Goal: Information Seeking & Learning: Learn about a topic

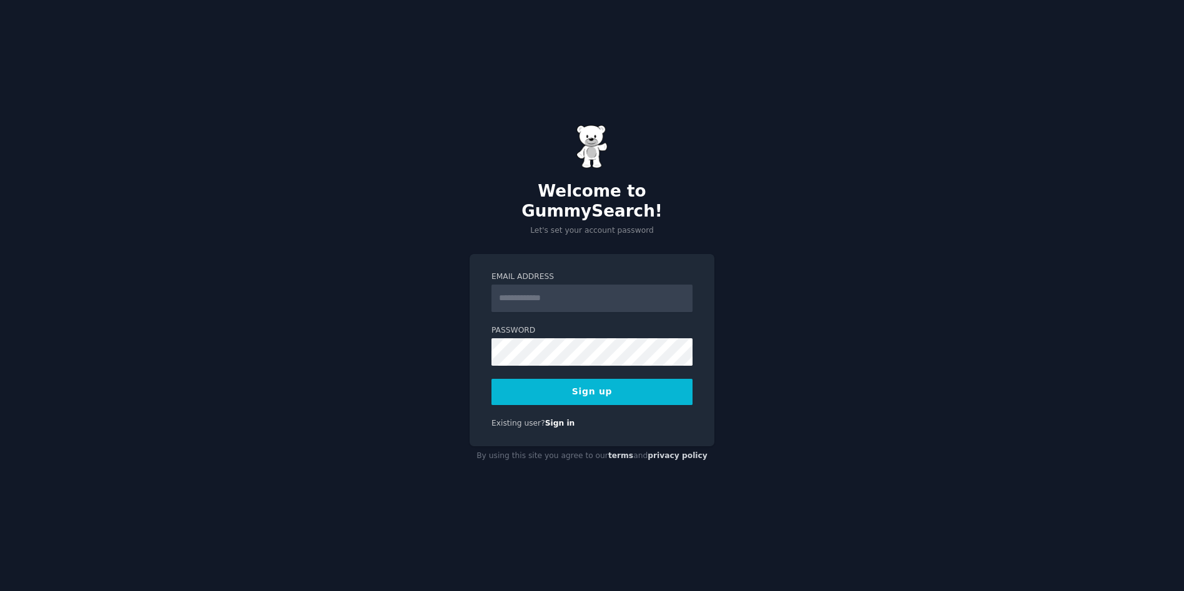
click at [549, 285] on input "Email Address" at bounding box center [591, 298] width 201 height 27
type input "**********"
click at [608, 385] on button "Sign up" at bounding box center [591, 392] width 201 height 26
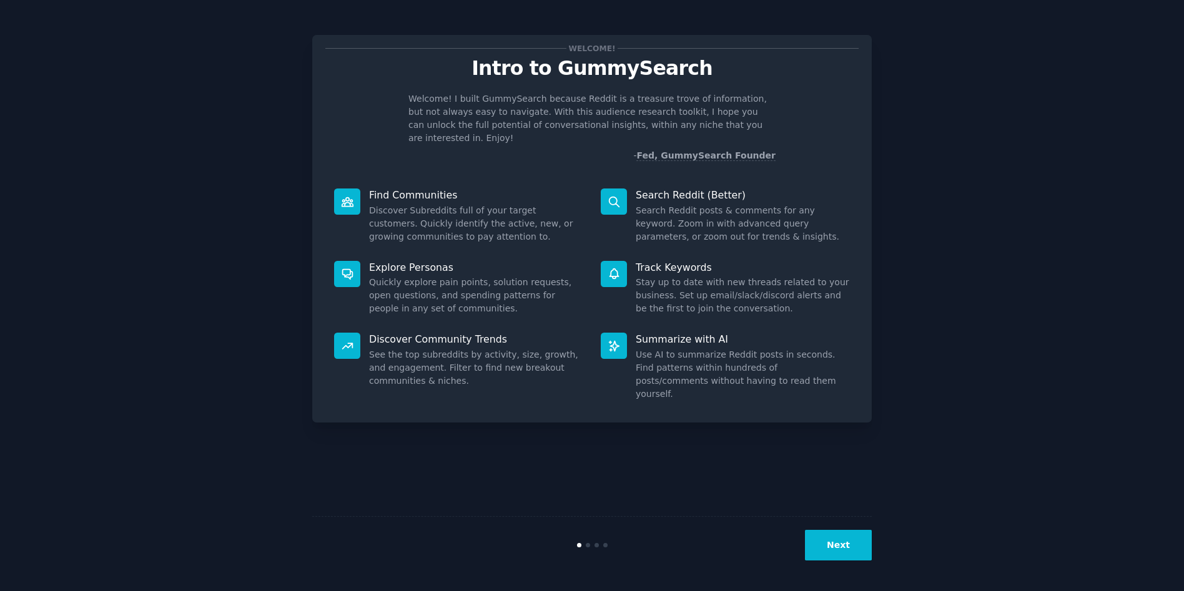
click at [844, 546] on button "Next" at bounding box center [838, 545] width 67 height 31
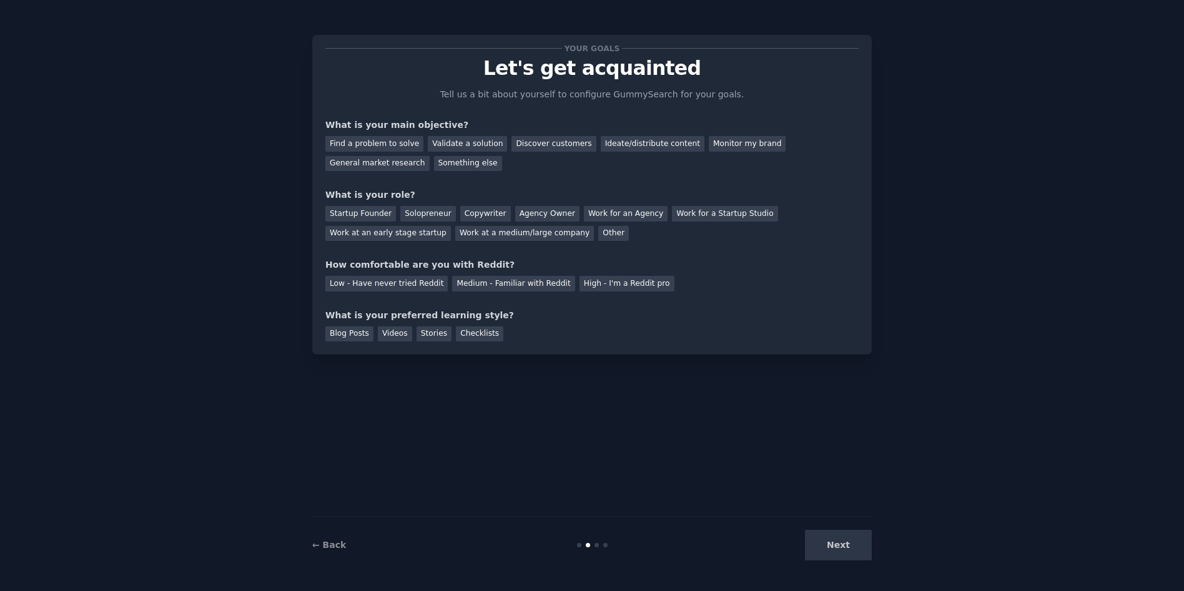
click at [845, 545] on div "Next" at bounding box center [778, 545] width 187 height 31
click at [833, 546] on div "Next" at bounding box center [778, 545] width 187 height 31
click at [854, 545] on div "Next" at bounding box center [778, 545] width 187 height 31
click at [335, 546] on link "← Back" at bounding box center [329, 545] width 34 height 10
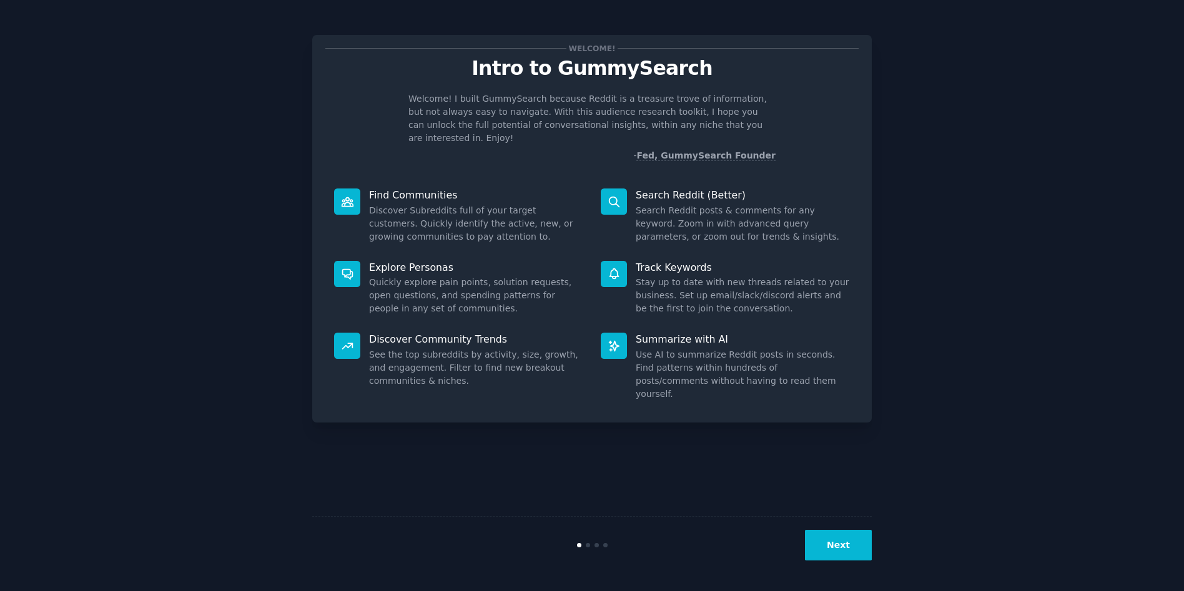
click at [836, 547] on button "Next" at bounding box center [838, 545] width 67 height 31
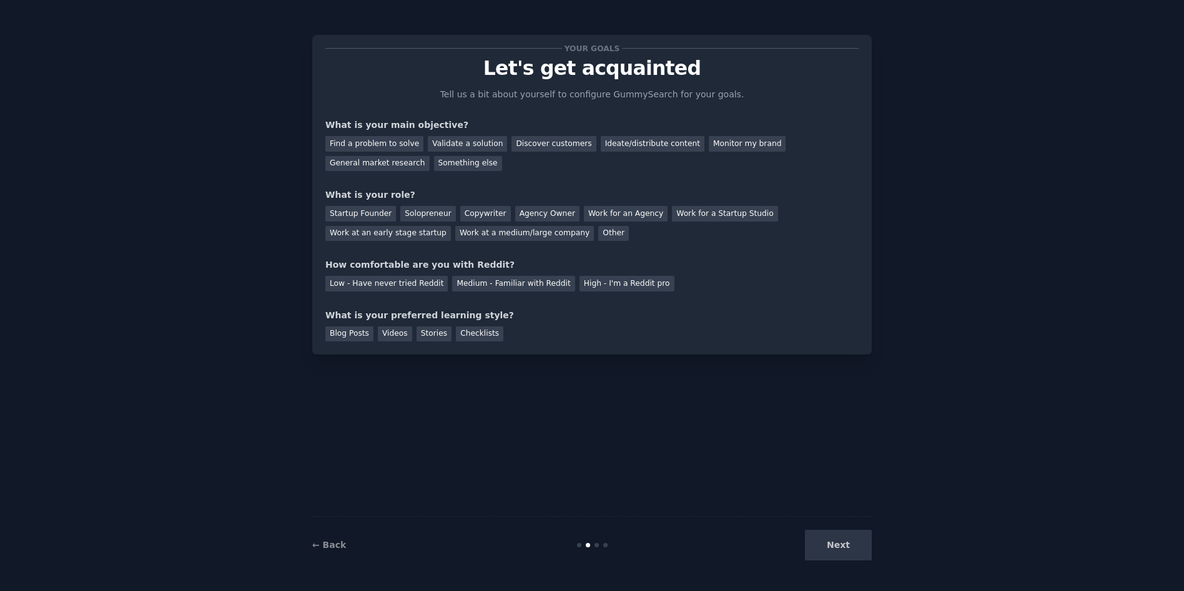
click at [839, 547] on div "Next" at bounding box center [778, 545] width 187 height 31
click at [357, 142] on div "Find a problem to solve" at bounding box center [374, 144] width 98 height 16
click at [345, 213] on div "Startup Founder" at bounding box center [360, 214] width 71 height 16
click at [528, 283] on div "Medium - Familiar with Reddit" at bounding box center [513, 284] width 122 height 16
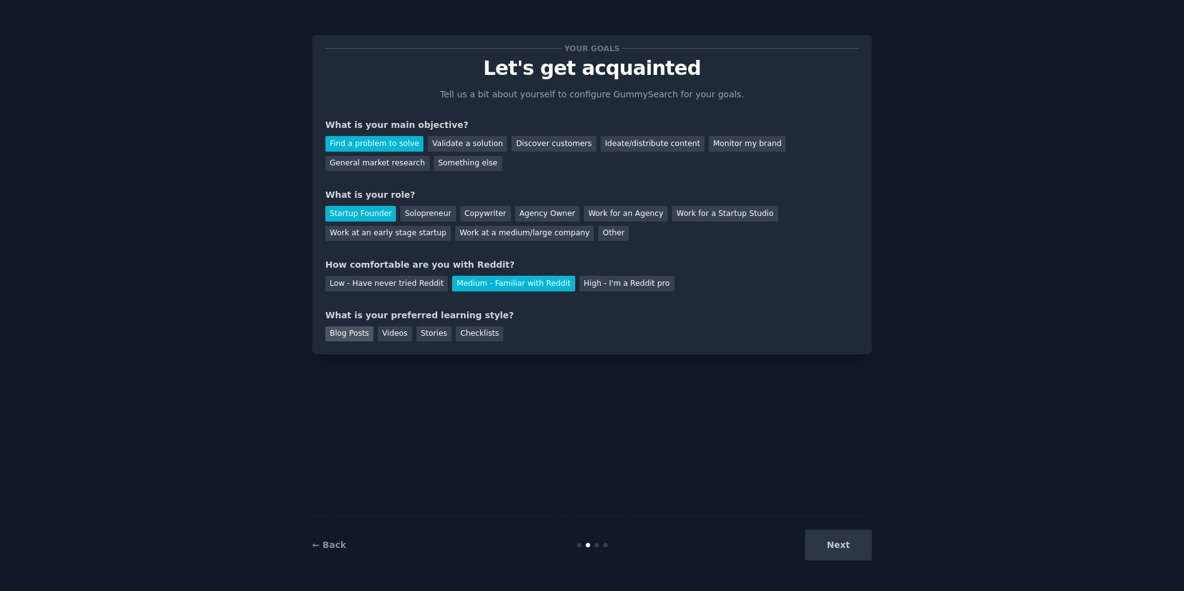
click at [343, 333] on div "Blog Posts" at bounding box center [349, 335] width 48 height 16
click at [841, 543] on button "Next" at bounding box center [838, 545] width 67 height 31
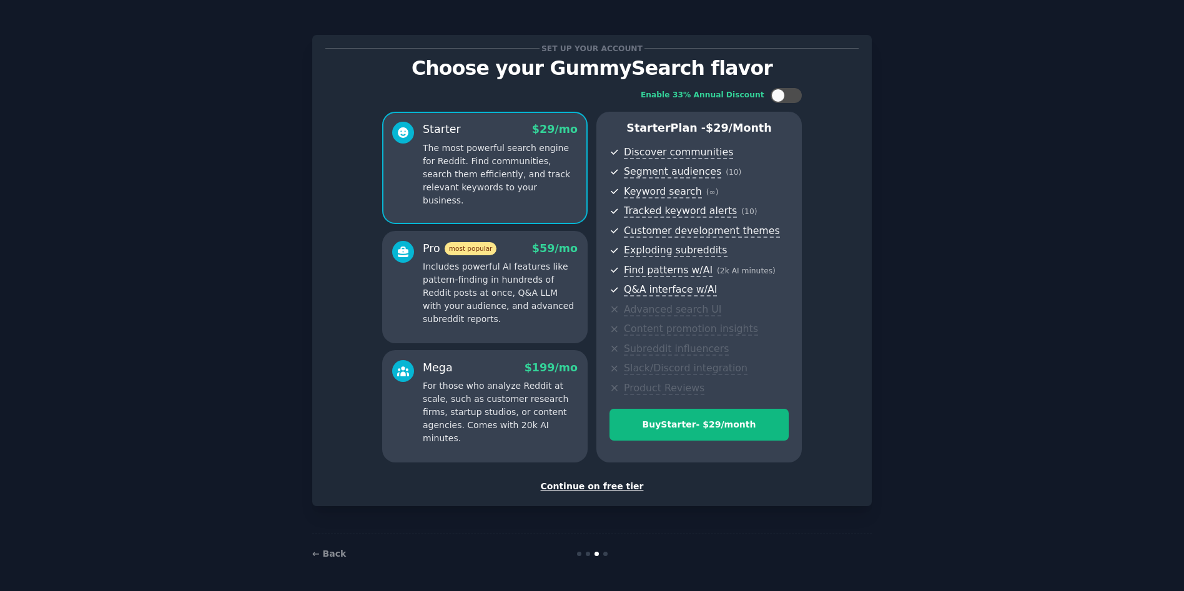
click at [623, 486] on div "Continue on free tier" at bounding box center [591, 486] width 533 height 13
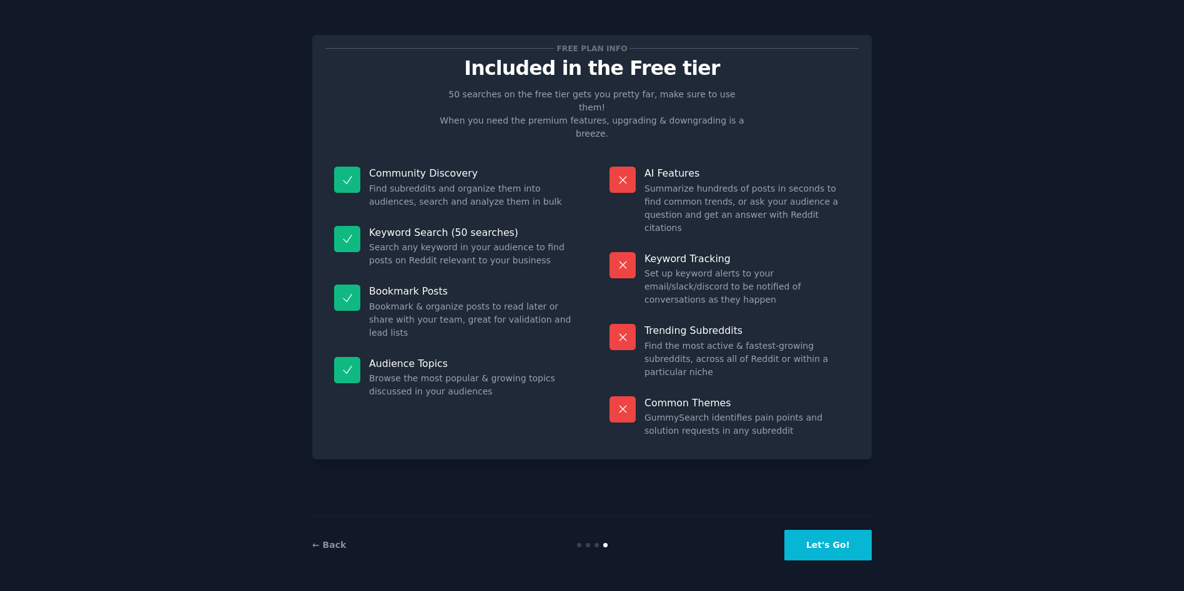
click at [828, 548] on button "Let's Go!" at bounding box center [827, 545] width 87 height 31
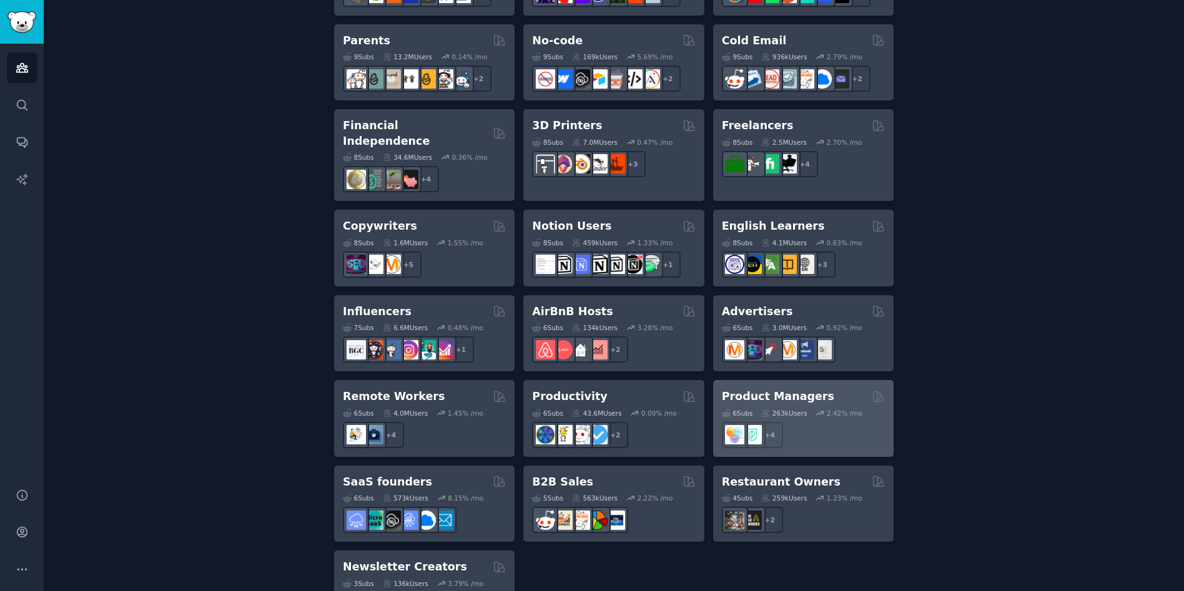
scroll to position [850, 0]
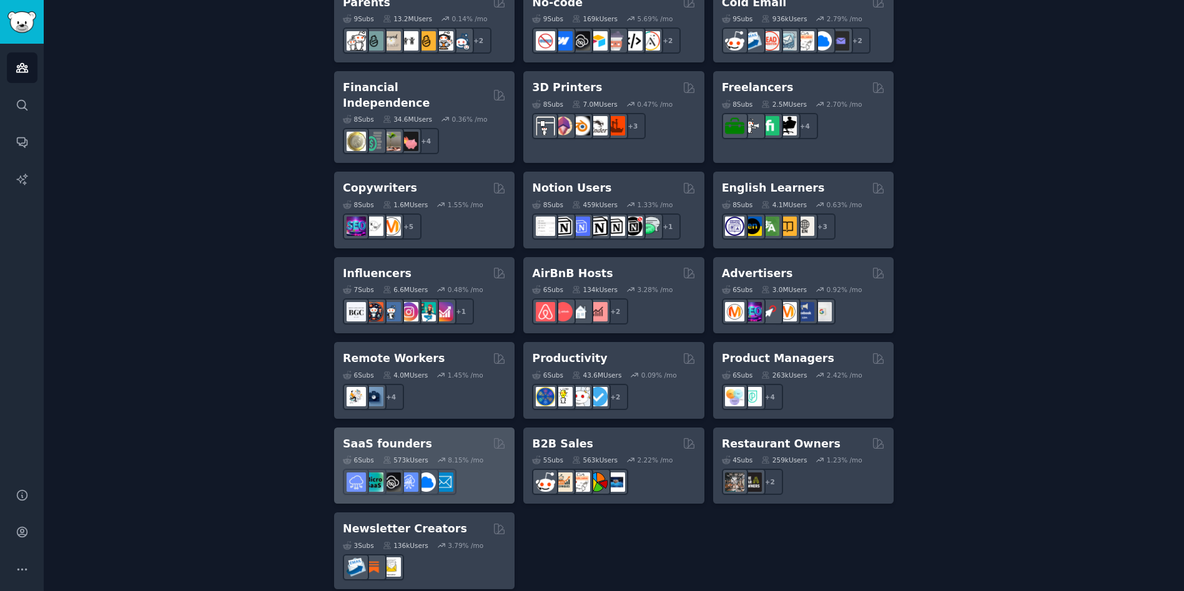
click at [375, 437] on h2 "SaaS founders" at bounding box center [387, 445] width 89 height 16
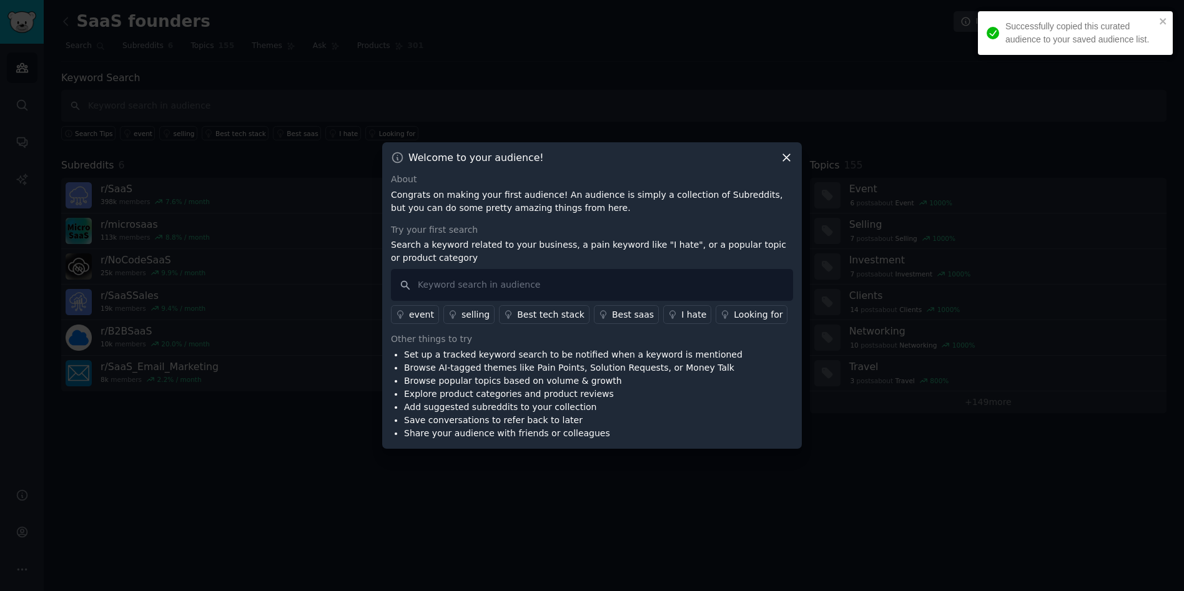
click at [786, 160] on icon at bounding box center [786, 157] width 13 height 13
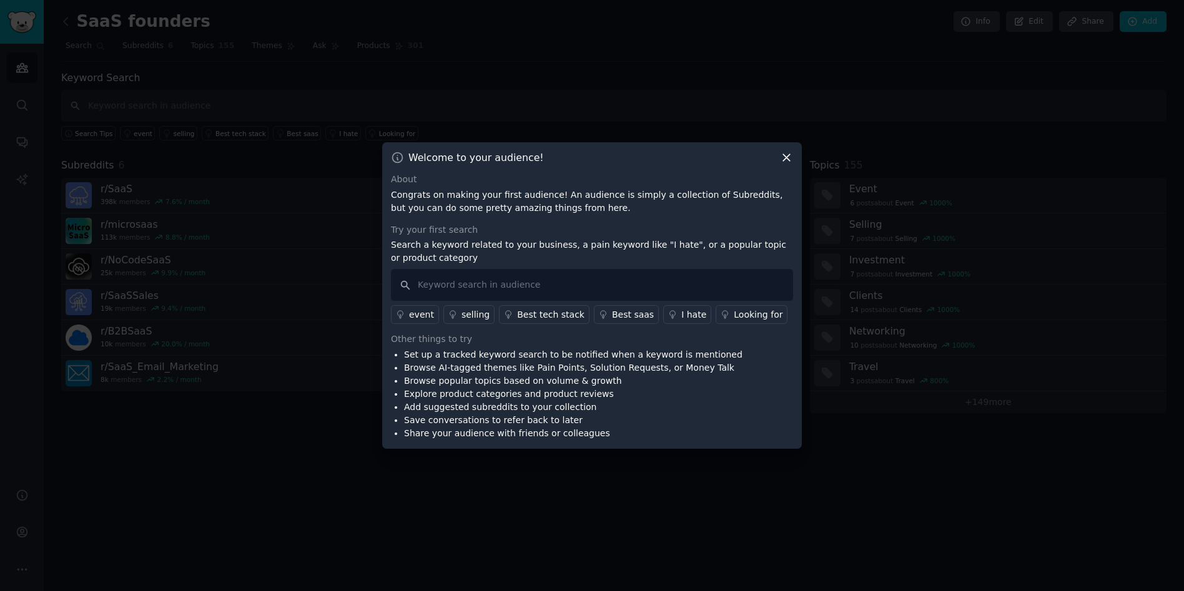
click at [785, 157] on icon at bounding box center [786, 158] width 7 height 7
click at [782, 153] on icon at bounding box center [786, 157] width 13 height 13
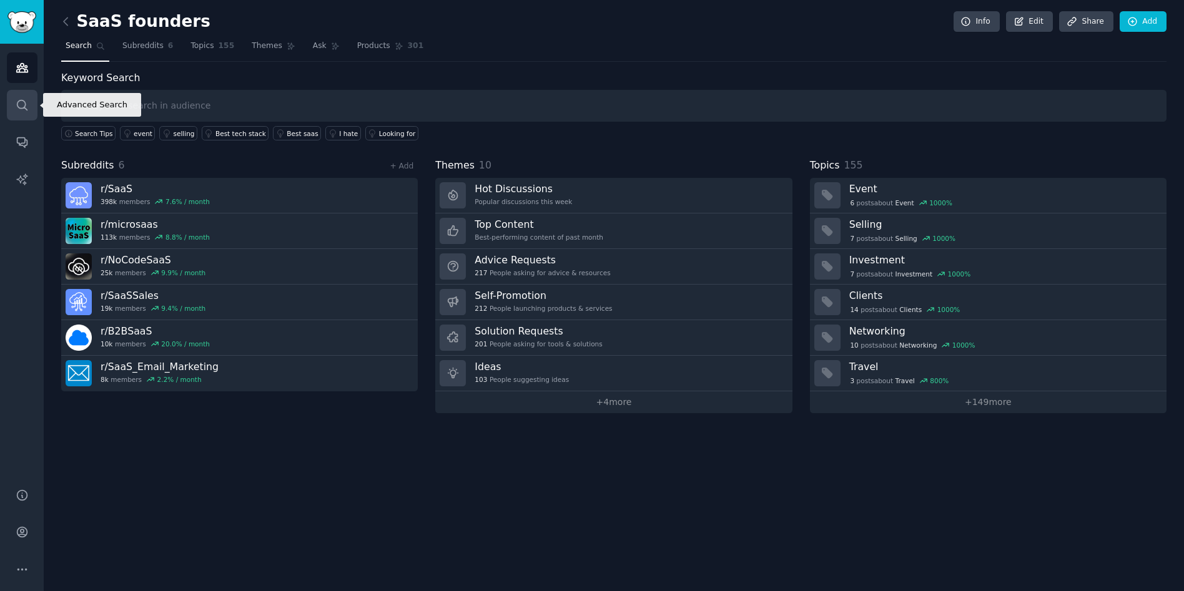
click at [26, 104] on icon "Sidebar" at bounding box center [22, 105] width 10 height 10
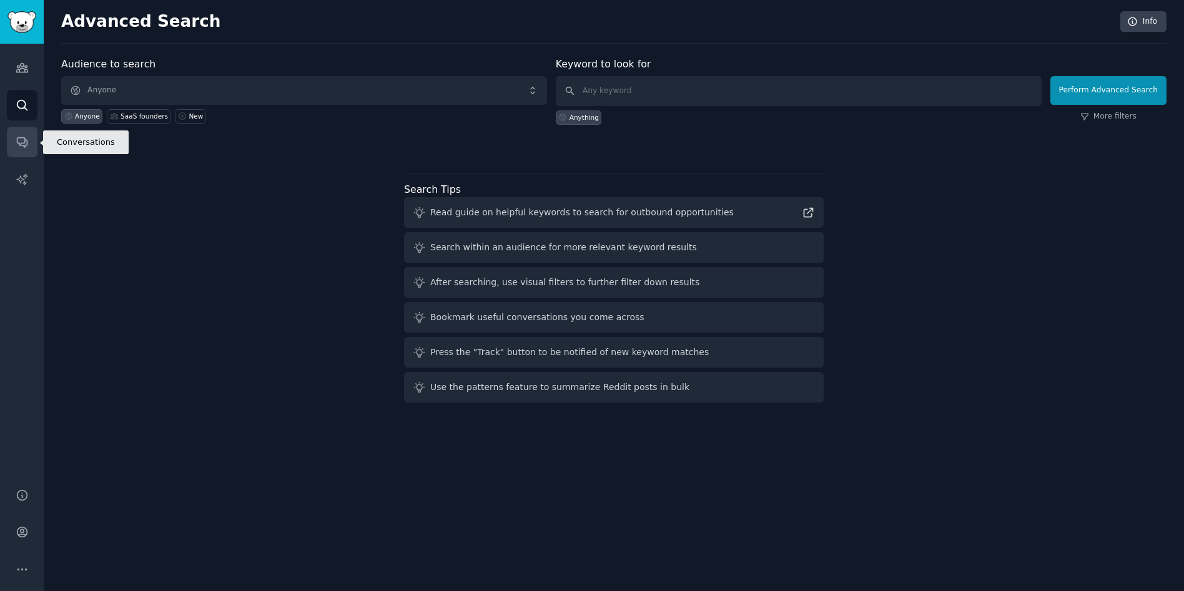
click at [19, 144] on icon "Sidebar" at bounding box center [22, 143] width 10 height 10
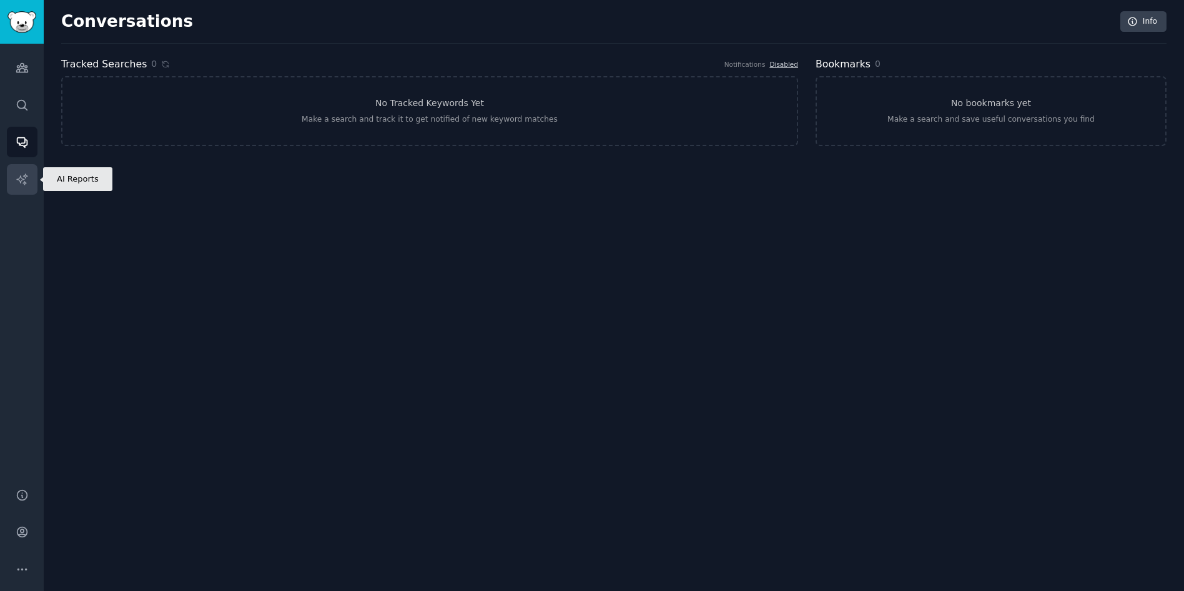
click at [32, 184] on link "AI Reports" at bounding box center [22, 179] width 31 height 31
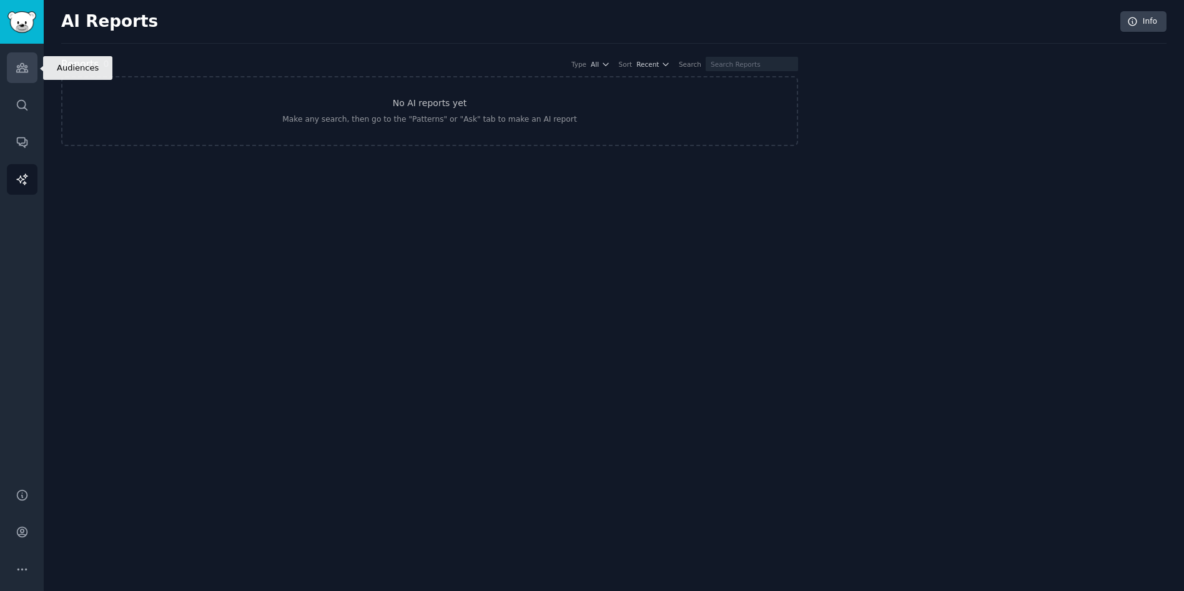
click at [26, 71] on icon "Sidebar" at bounding box center [22, 67] width 13 height 13
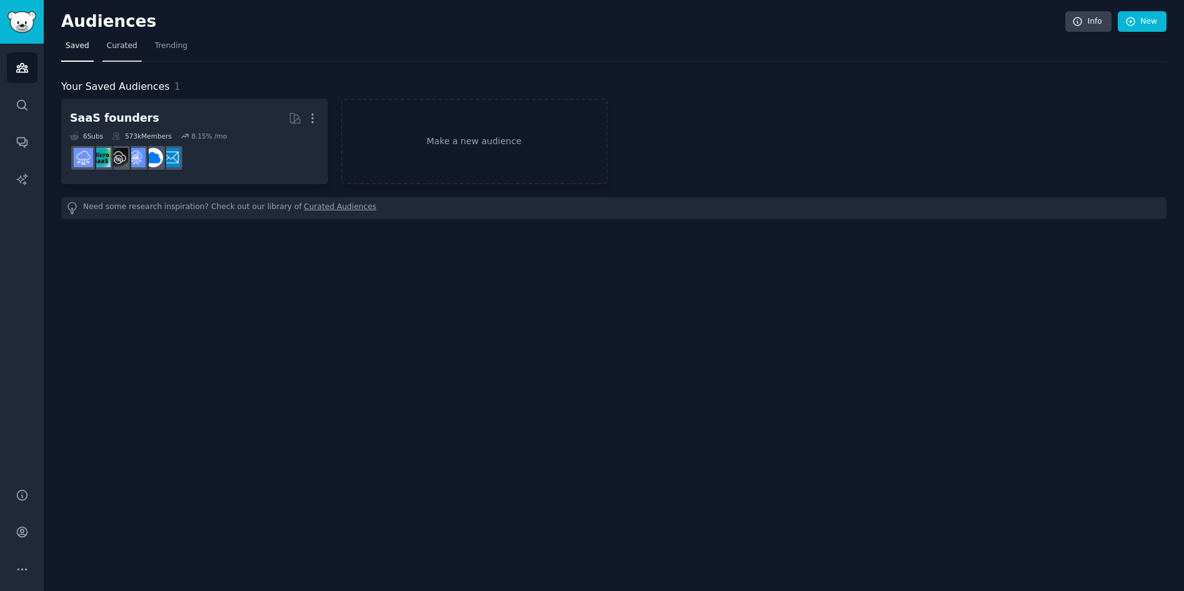
click at [124, 44] on span "Curated" at bounding box center [122, 46] width 31 height 11
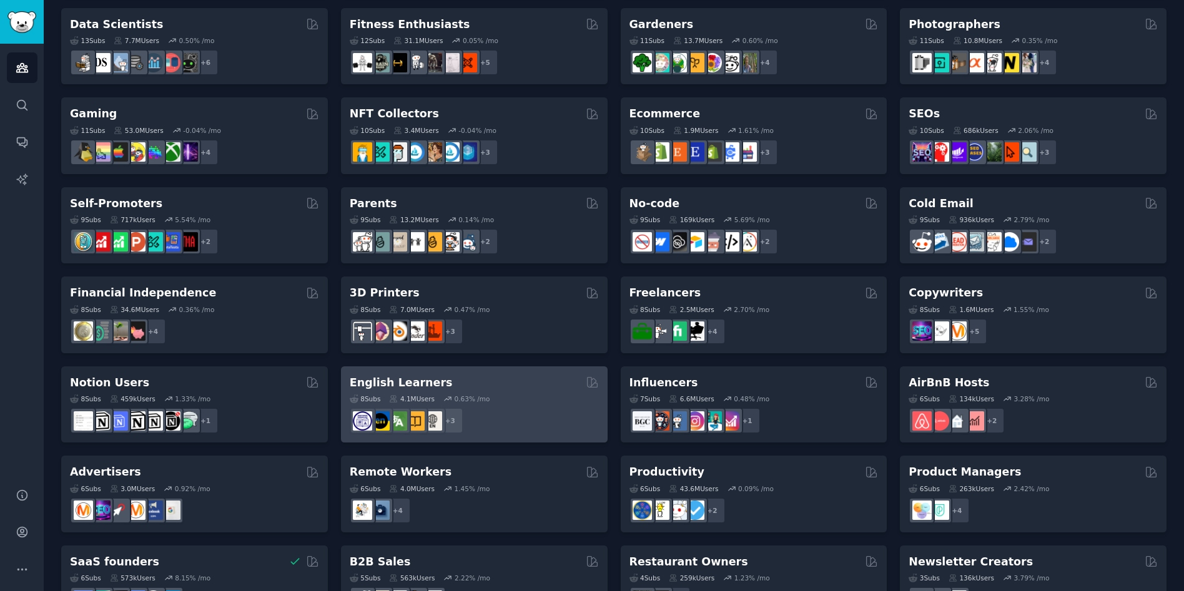
scroll to position [408, 0]
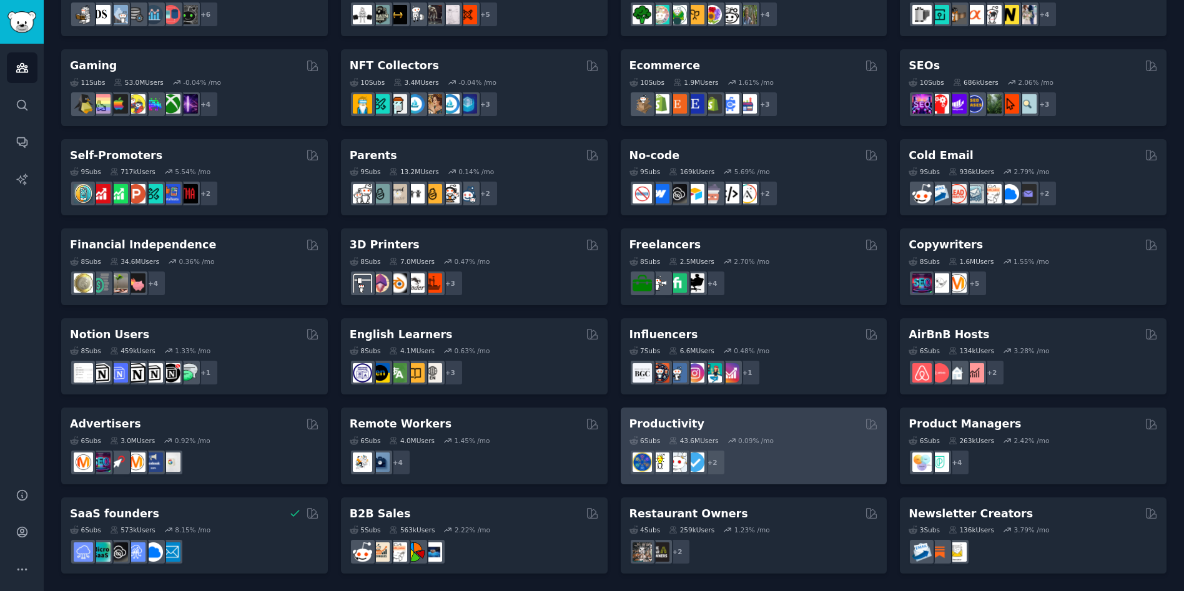
click at [733, 423] on div "Productivity" at bounding box center [753, 425] width 249 height 16
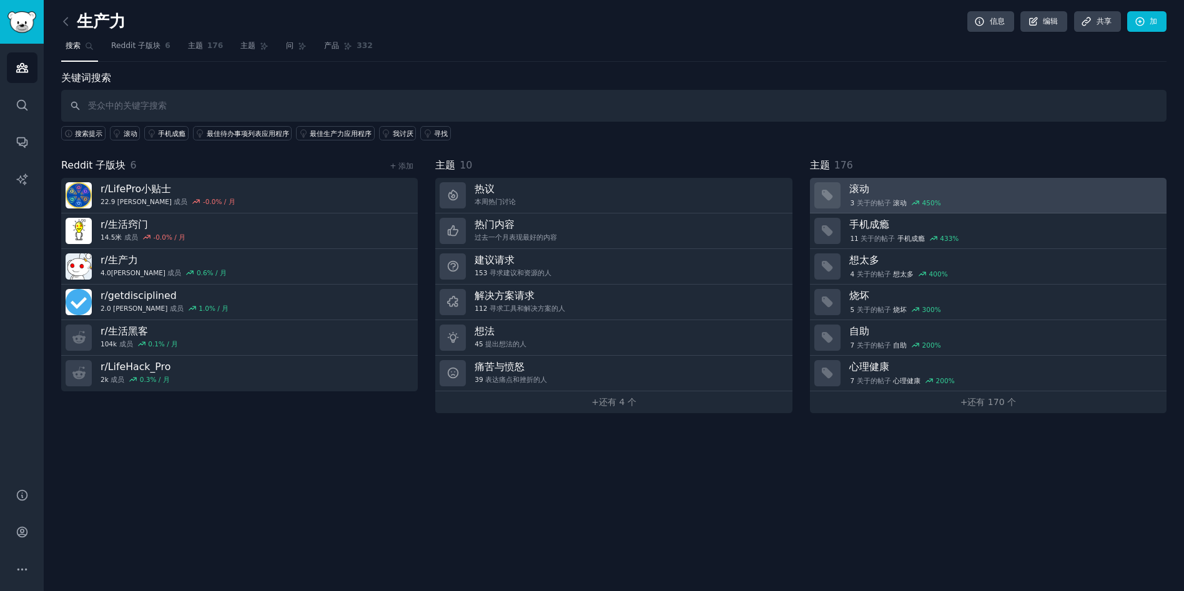
click at [934, 182] on h3 "滚动" at bounding box center [1003, 188] width 308 height 13
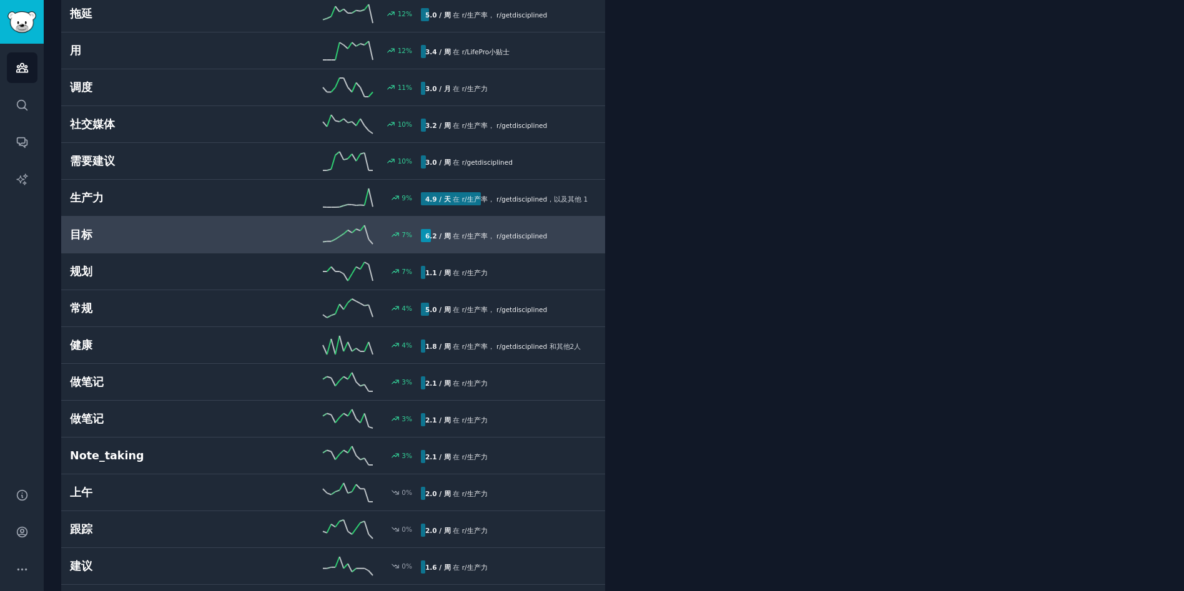
scroll to position [2623, 0]
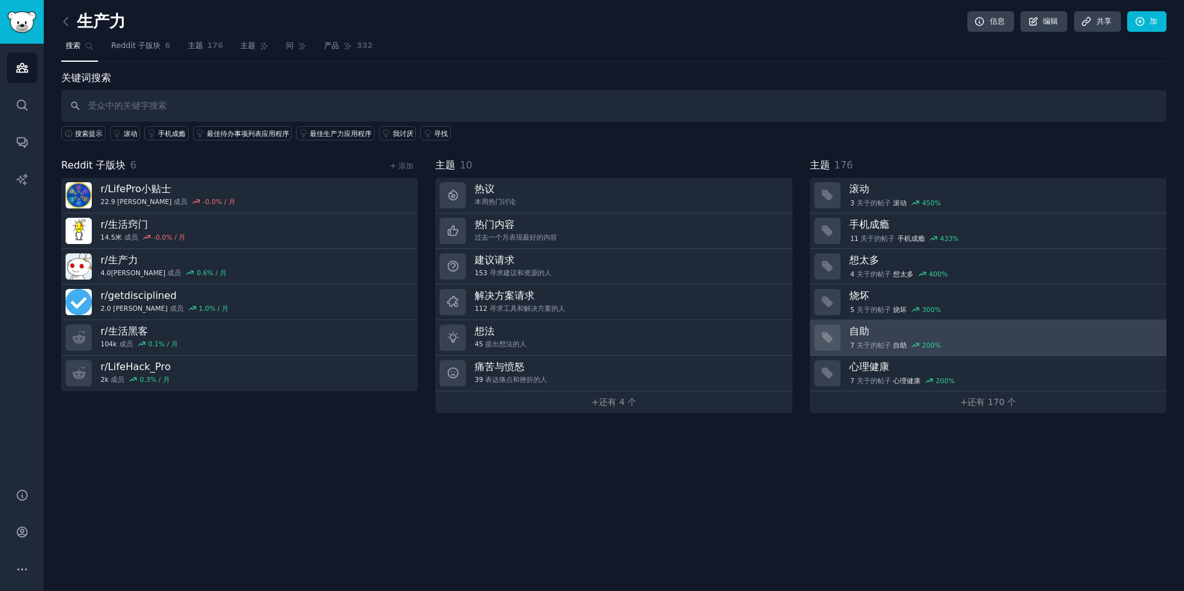
click at [957, 330] on h3 "自助" at bounding box center [1003, 331] width 308 height 13
